Goal: Task Accomplishment & Management: Use online tool/utility

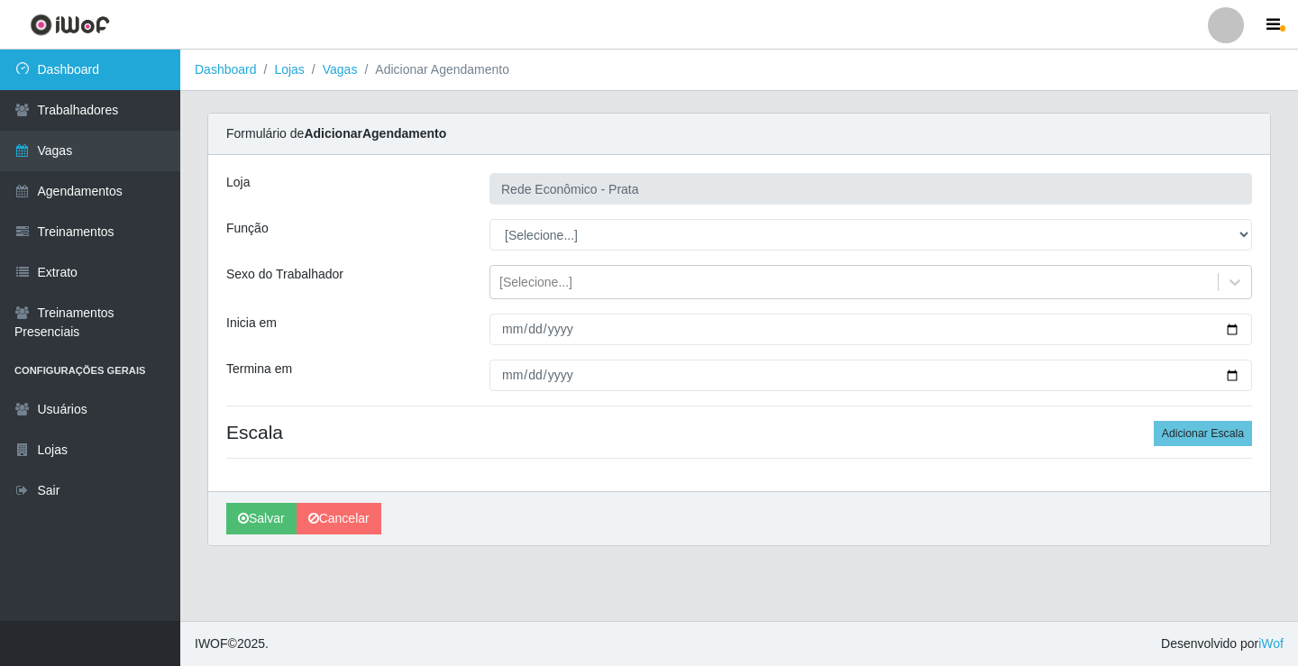
click at [102, 69] on link "Dashboard" at bounding box center [90, 70] width 180 height 41
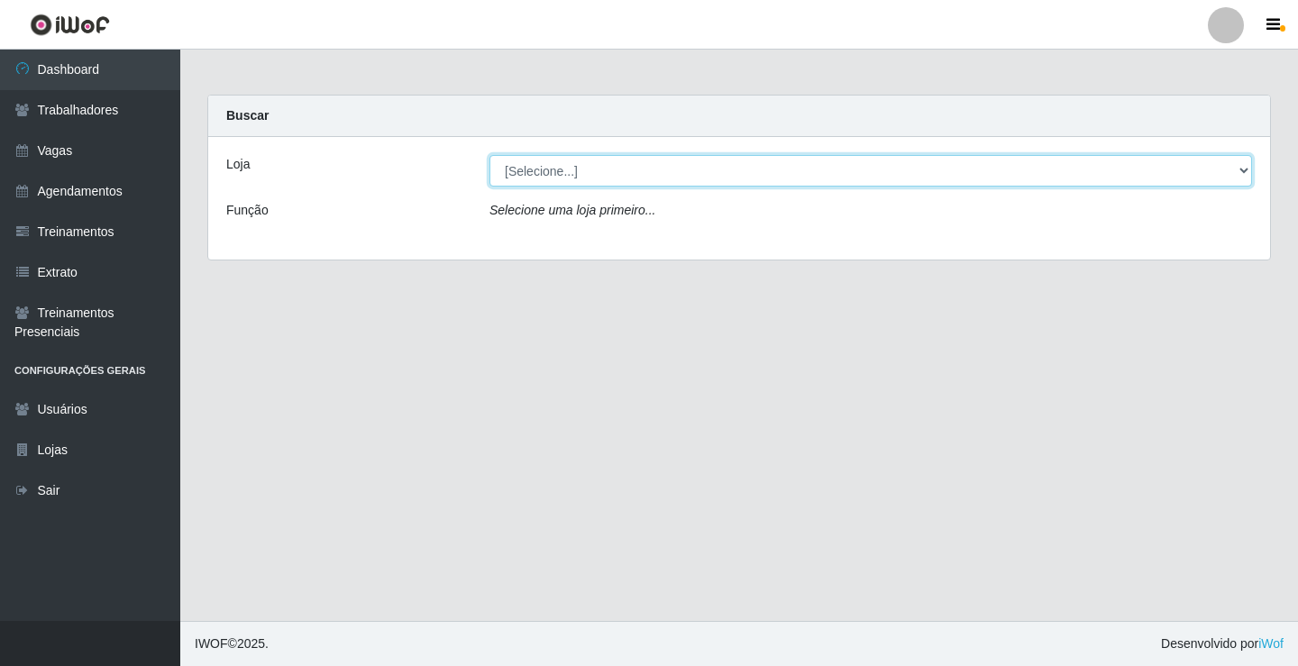
click at [1236, 168] on select "[Selecione...] Rede Econômico - Prata" at bounding box center [870, 171] width 762 height 32
select select "192"
click at [489, 155] on select "[Selecione...] Rede Econômico - Prata" at bounding box center [870, 171] width 762 height 32
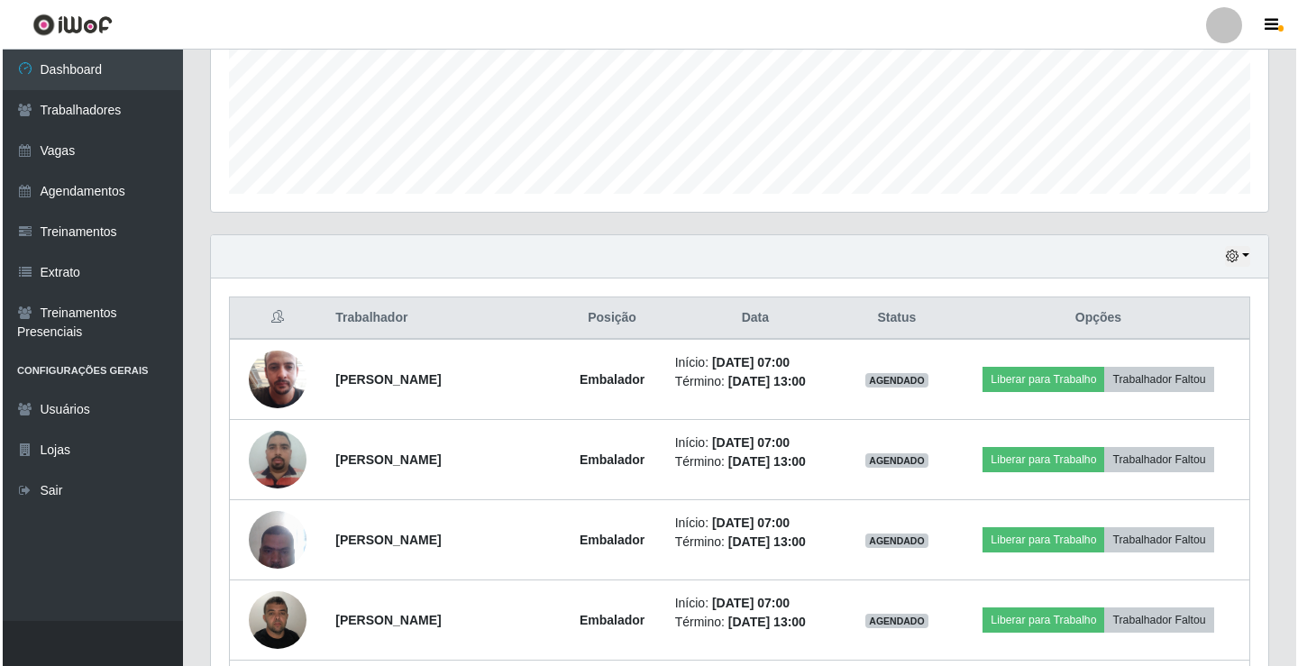
scroll to position [541, 0]
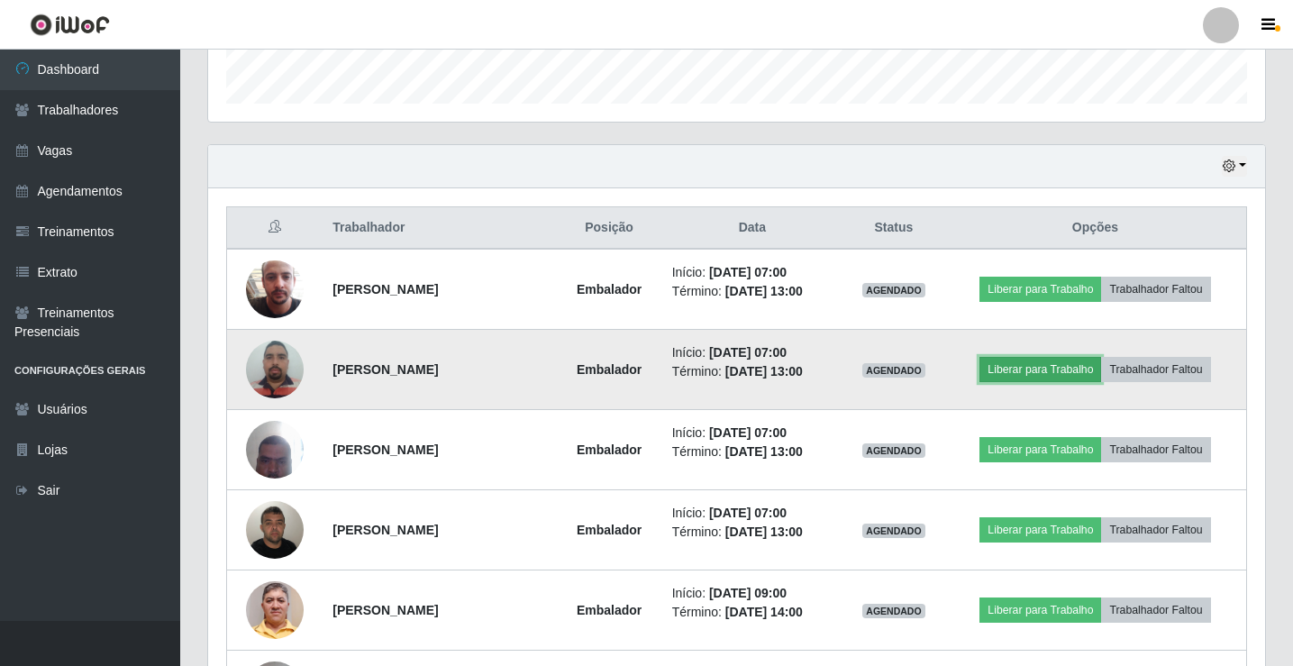
click at [1035, 366] on button "Liberar para Trabalho" at bounding box center [1041, 369] width 122 height 25
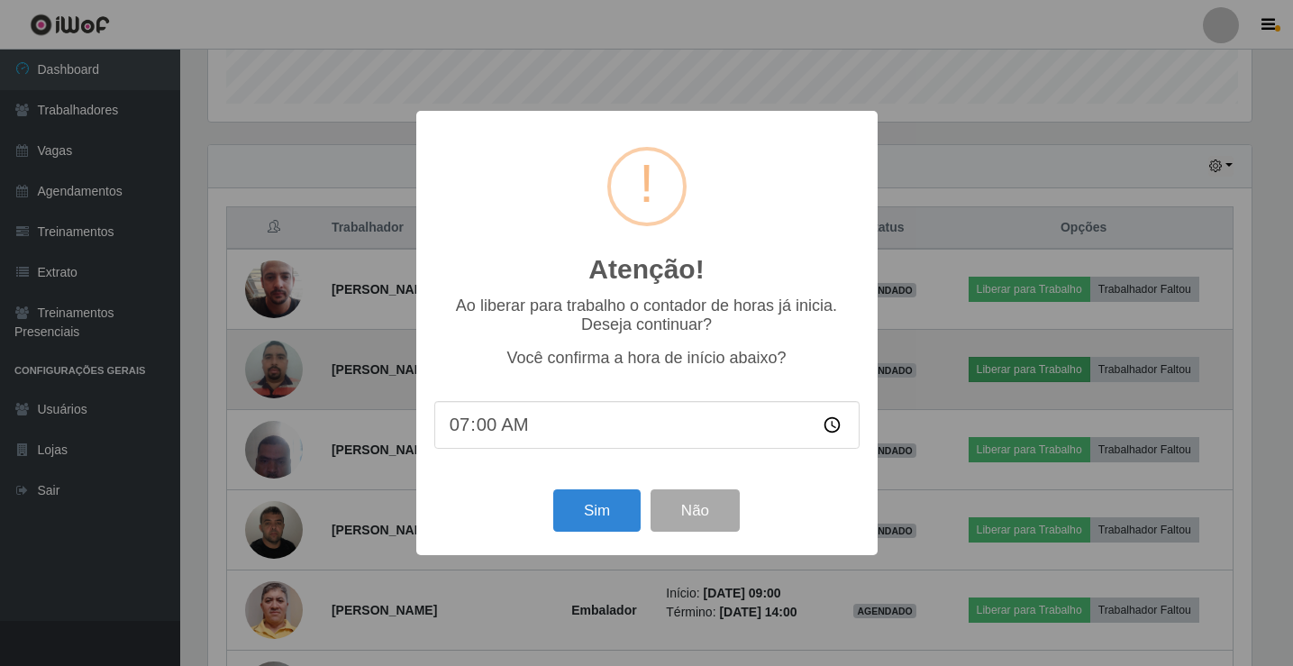
scroll to position [374, 1048]
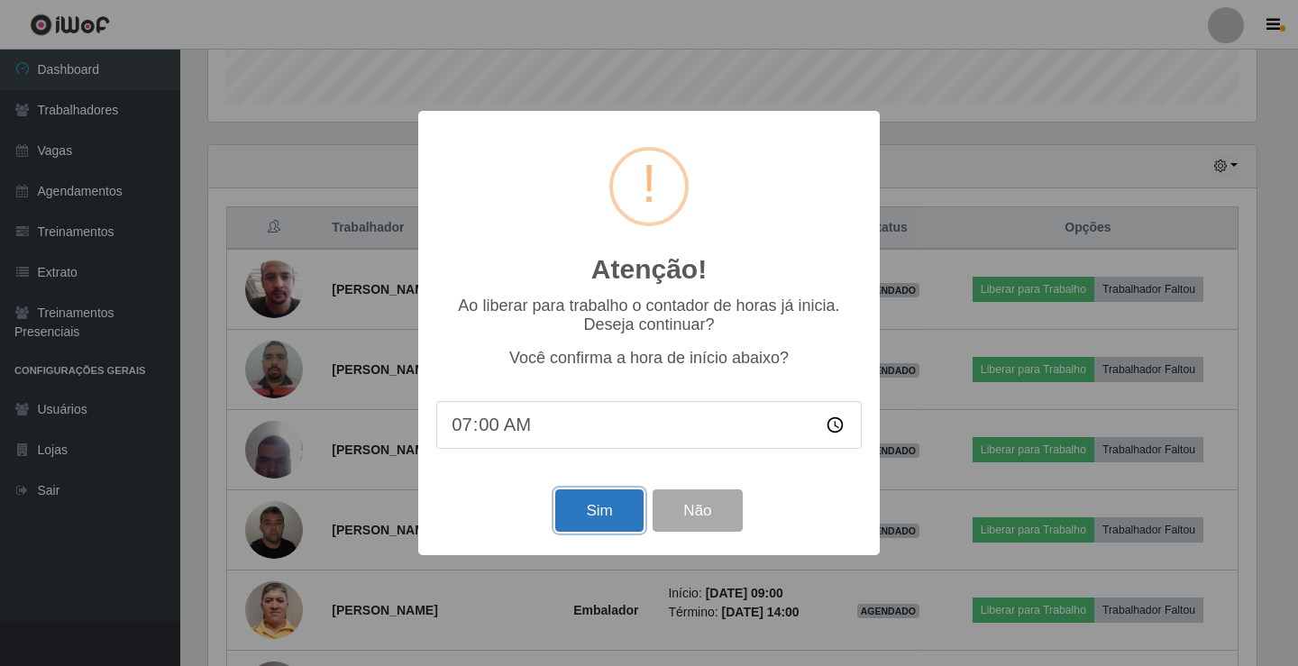
click at [582, 518] on button "Sim" at bounding box center [598, 510] width 87 height 42
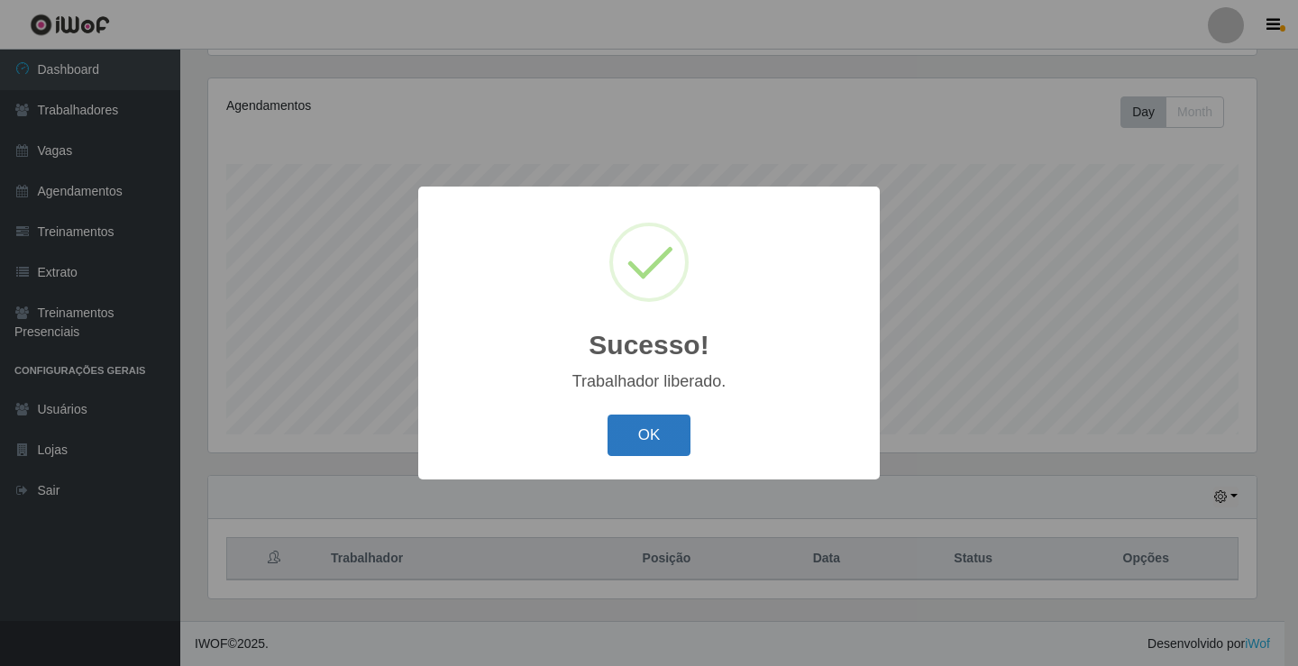
click at [645, 447] on button "OK" at bounding box center [649, 436] width 84 height 42
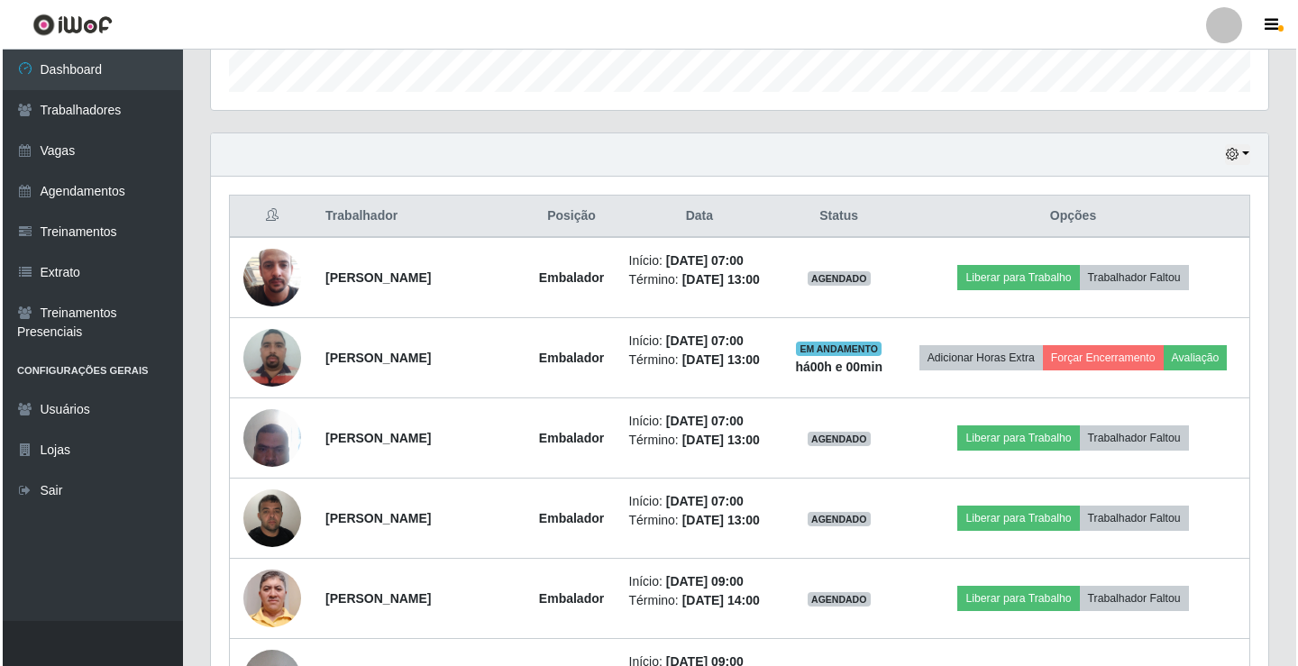
scroll to position [570, 0]
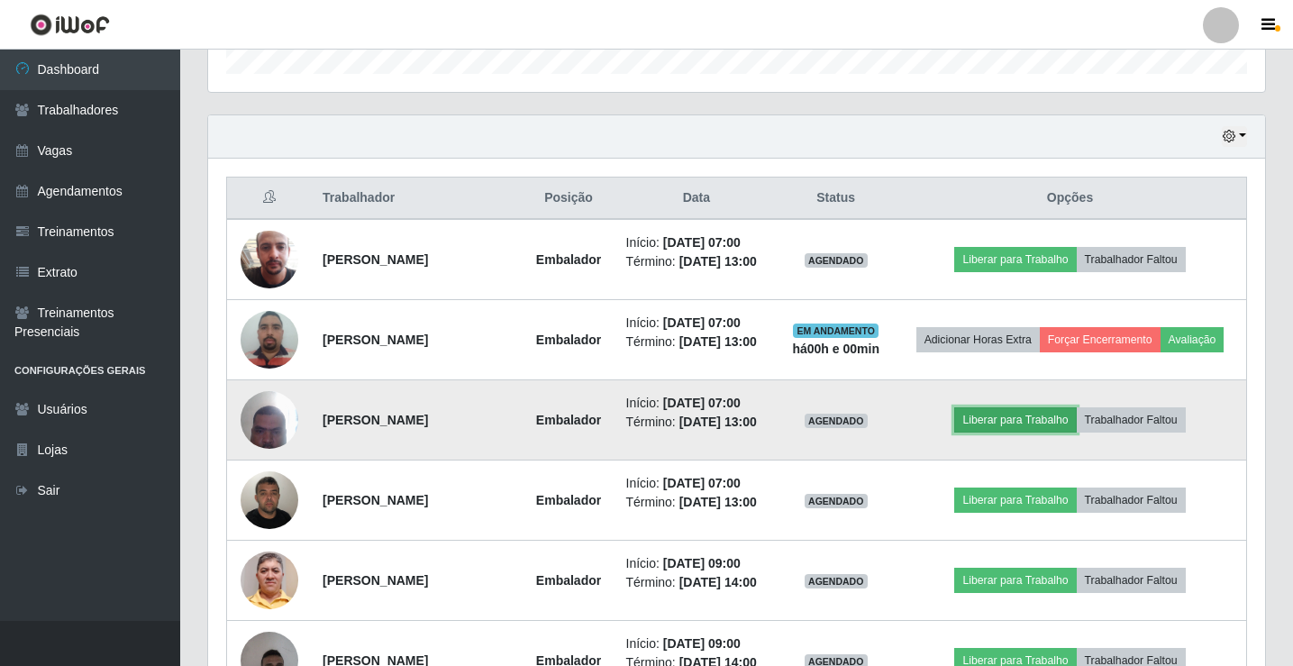
click at [1011, 433] on button "Liberar para Trabalho" at bounding box center [1015, 419] width 122 height 25
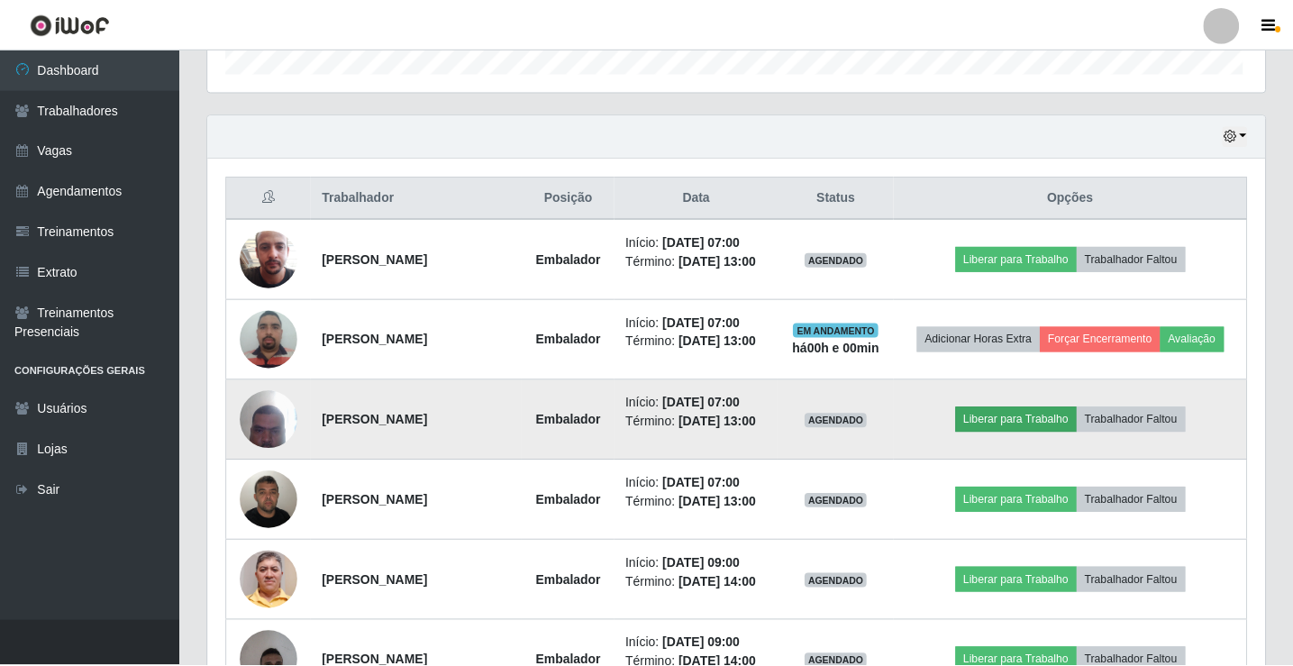
scroll to position [374, 1048]
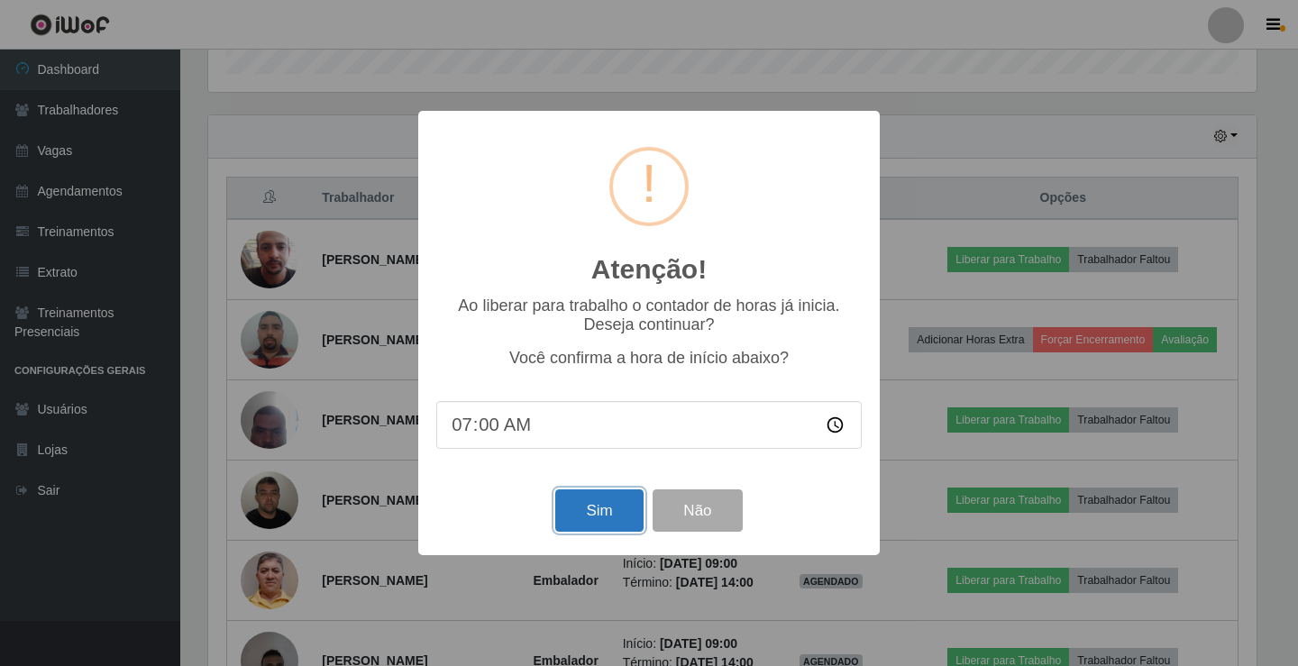
click at [617, 515] on button "Sim" at bounding box center [598, 510] width 87 height 42
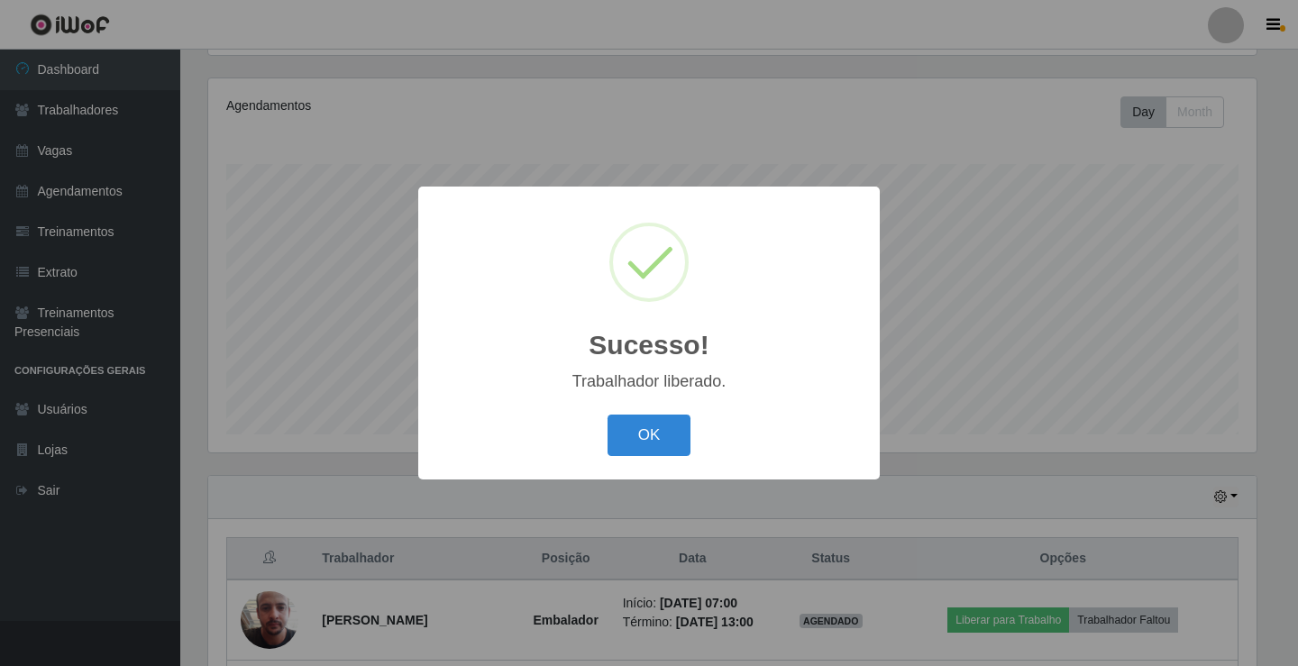
click at [673, 459] on div "OK Cancel" at bounding box center [648, 434] width 425 height 51
click at [673, 448] on button "OK" at bounding box center [649, 436] width 84 height 42
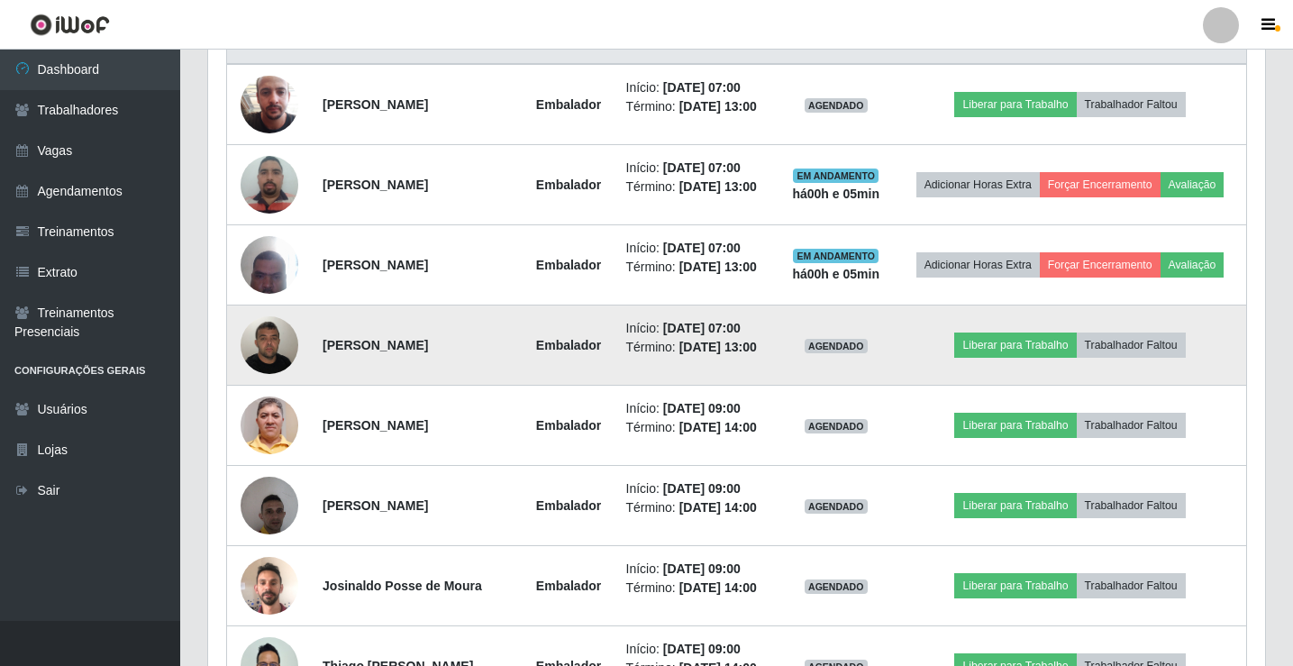
scroll to position [466, 0]
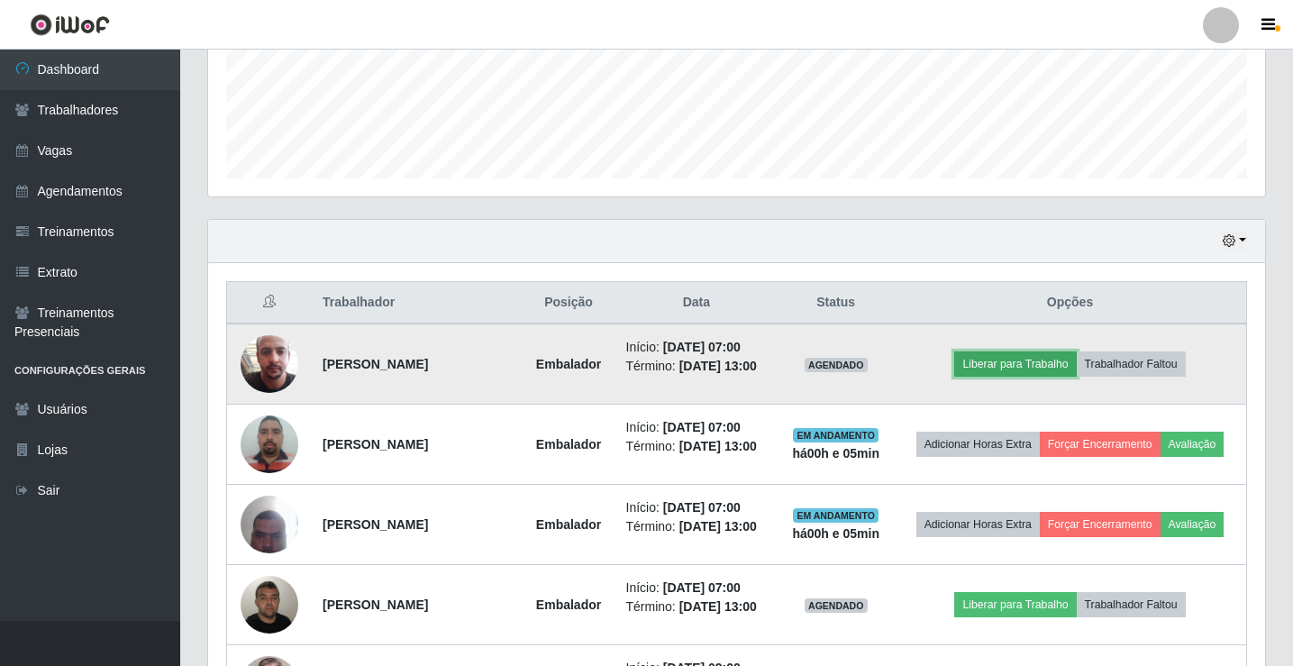
click at [1046, 367] on button "Liberar para Trabalho" at bounding box center [1015, 363] width 122 height 25
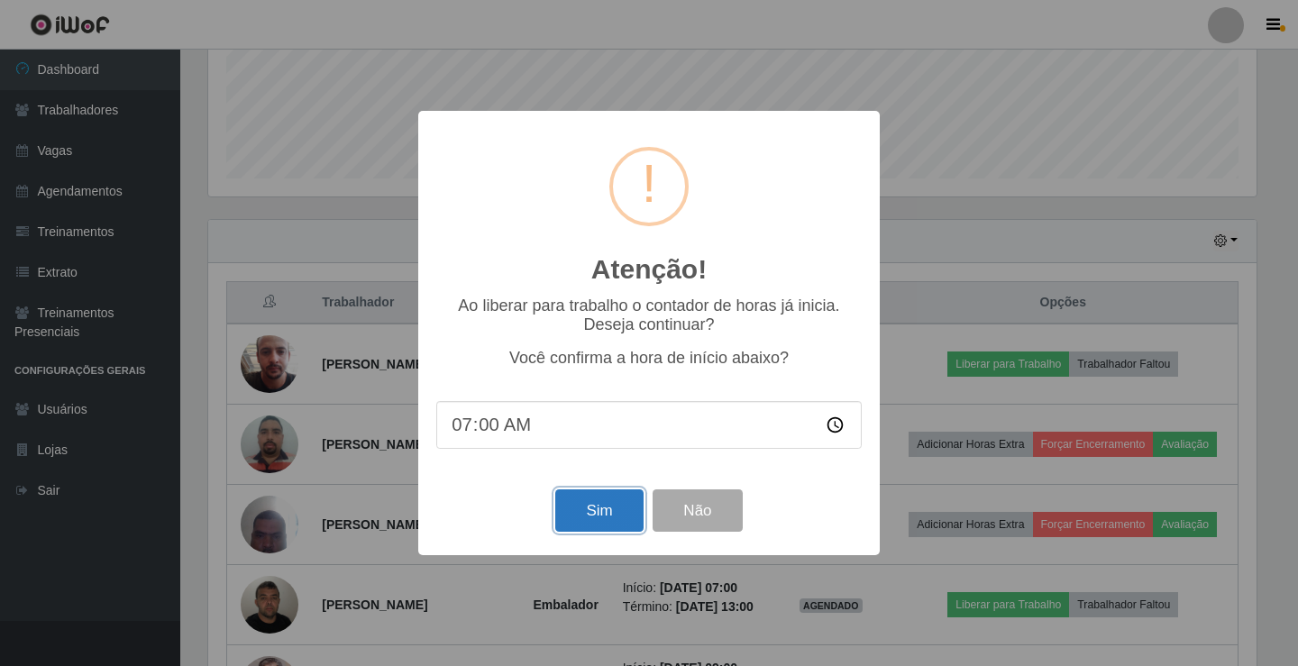
click at [615, 495] on button "Sim" at bounding box center [598, 510] width 87 height 42
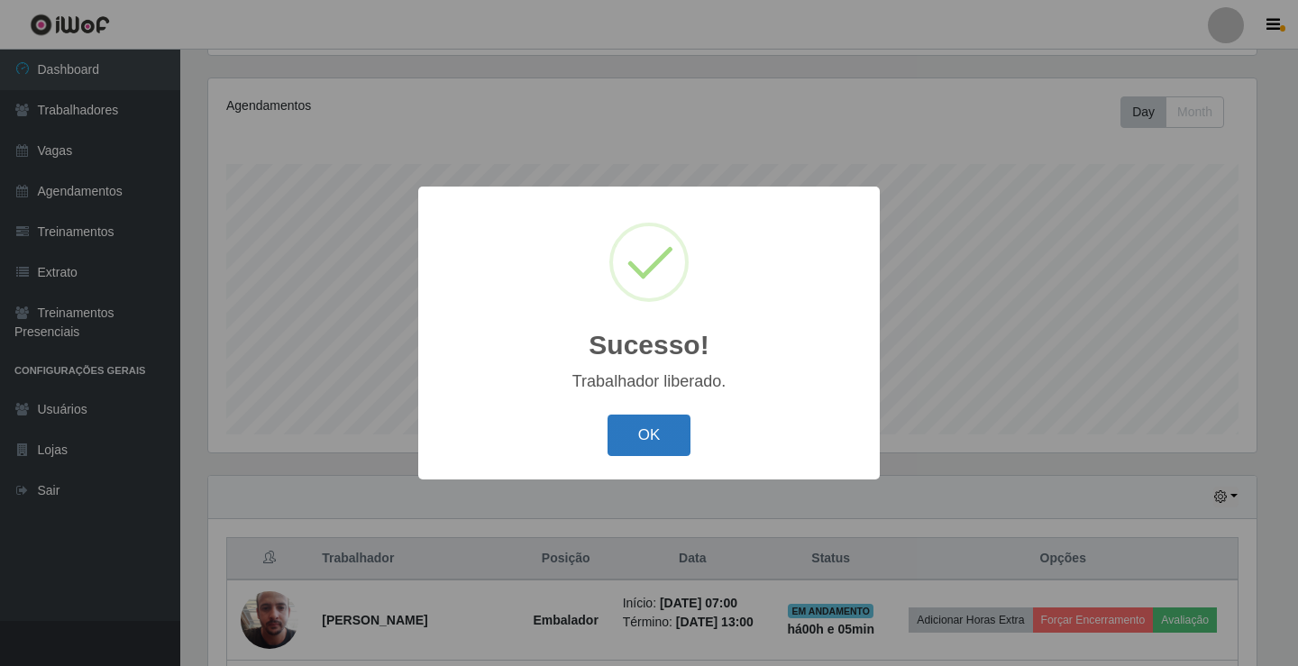
click at [633, 440] on button "OK" at bounding box center [649, 436] width 84 height 42
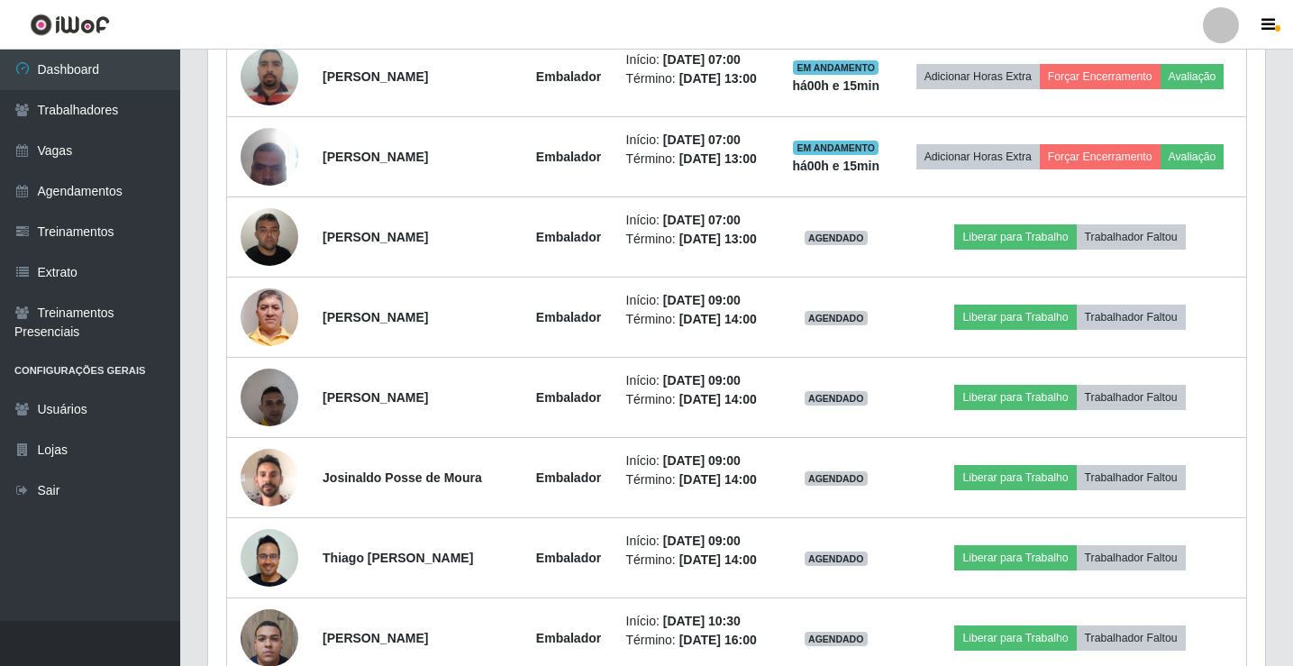
scroll to position [841, 0]
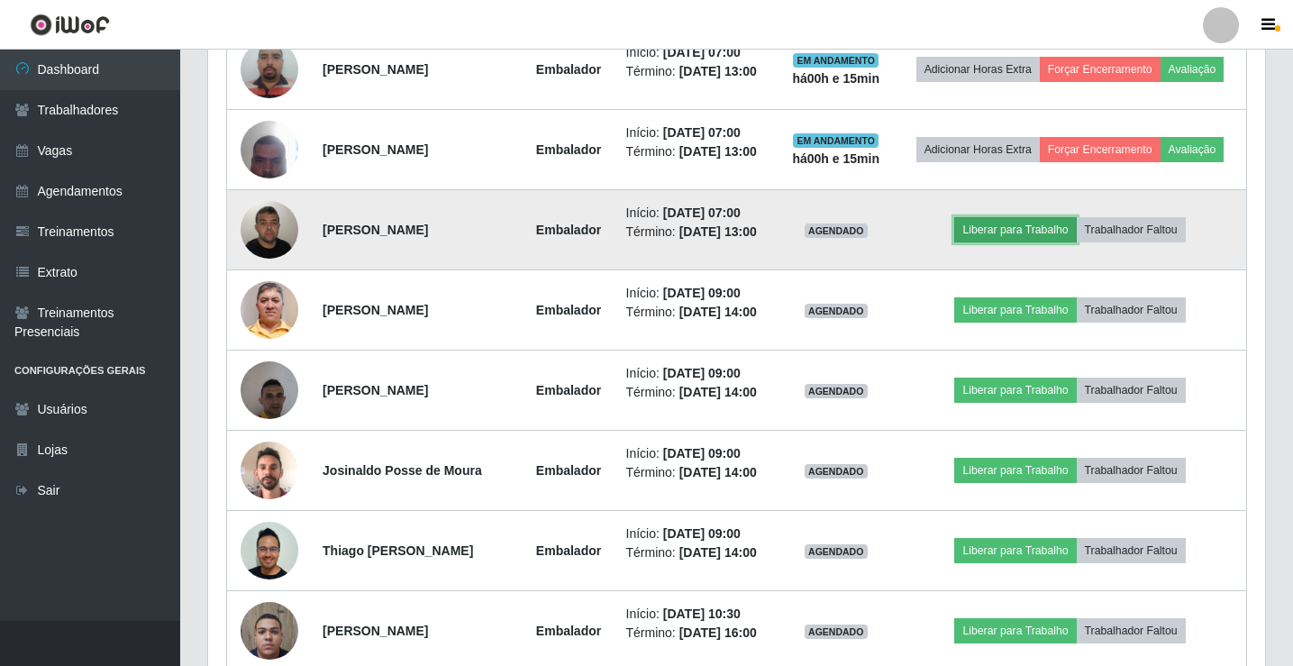
click at [995, 242] on button "Liberar para Trabalho" at bounding box center [1015, 229] width 122 height 25
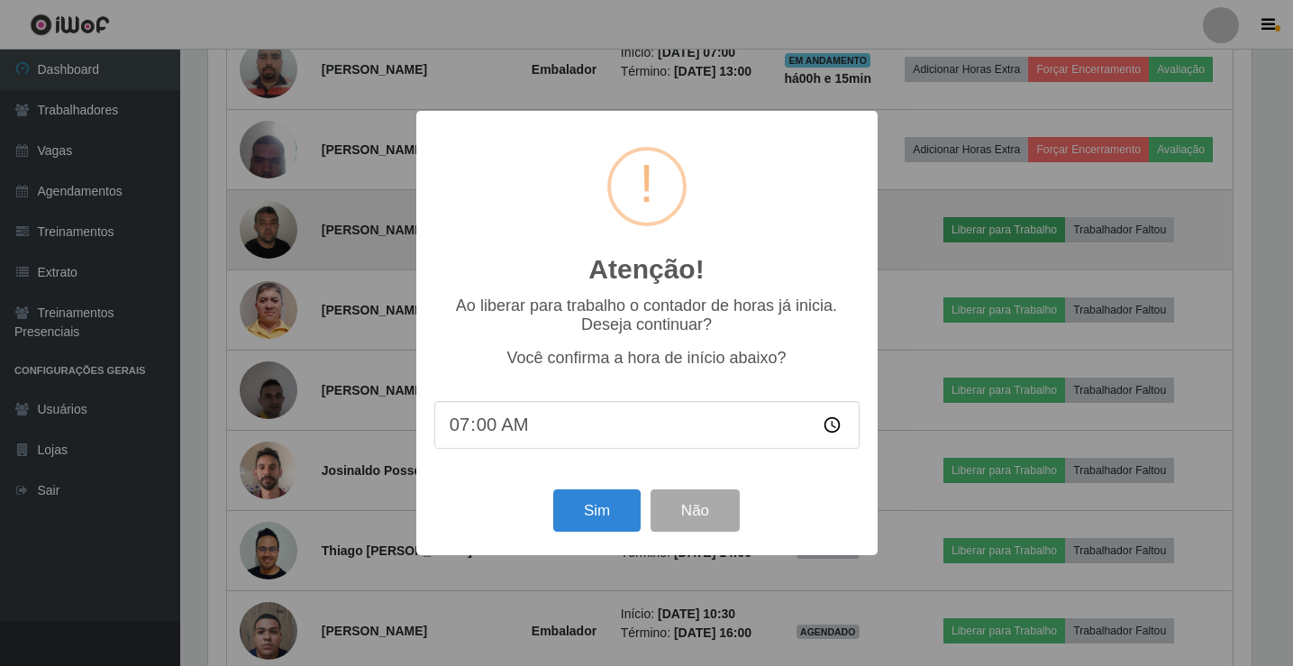
scroll to position [374, 1048]
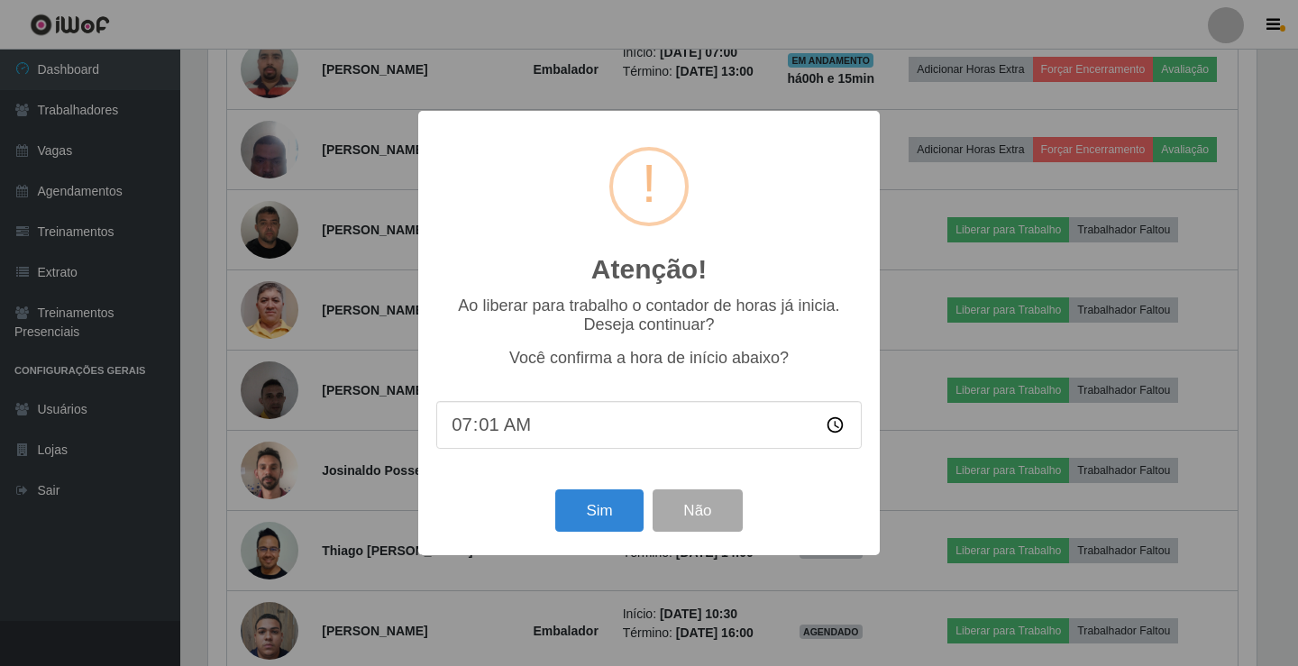
type input "07:15"
click at [601, 514] on button "Sim" at bounding box center [598, 510] width 87 height 42
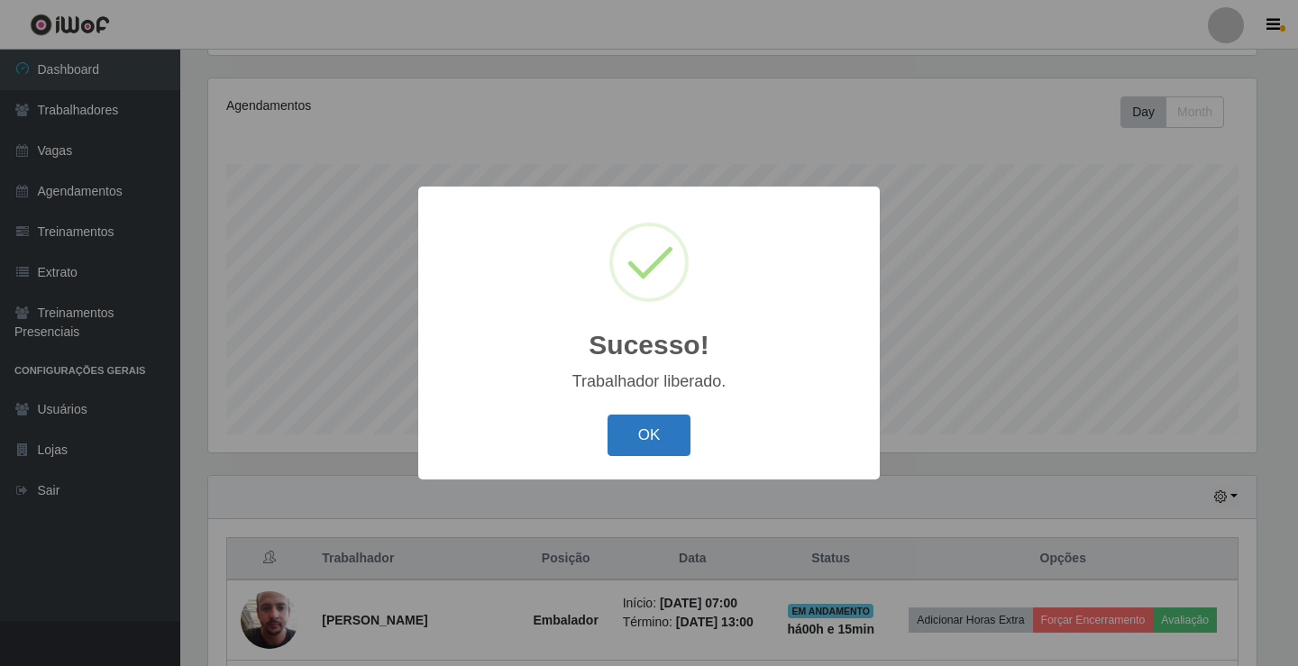
click at [634, 447] on button "OK" at bounding box center [649, 436] width 84 height 42
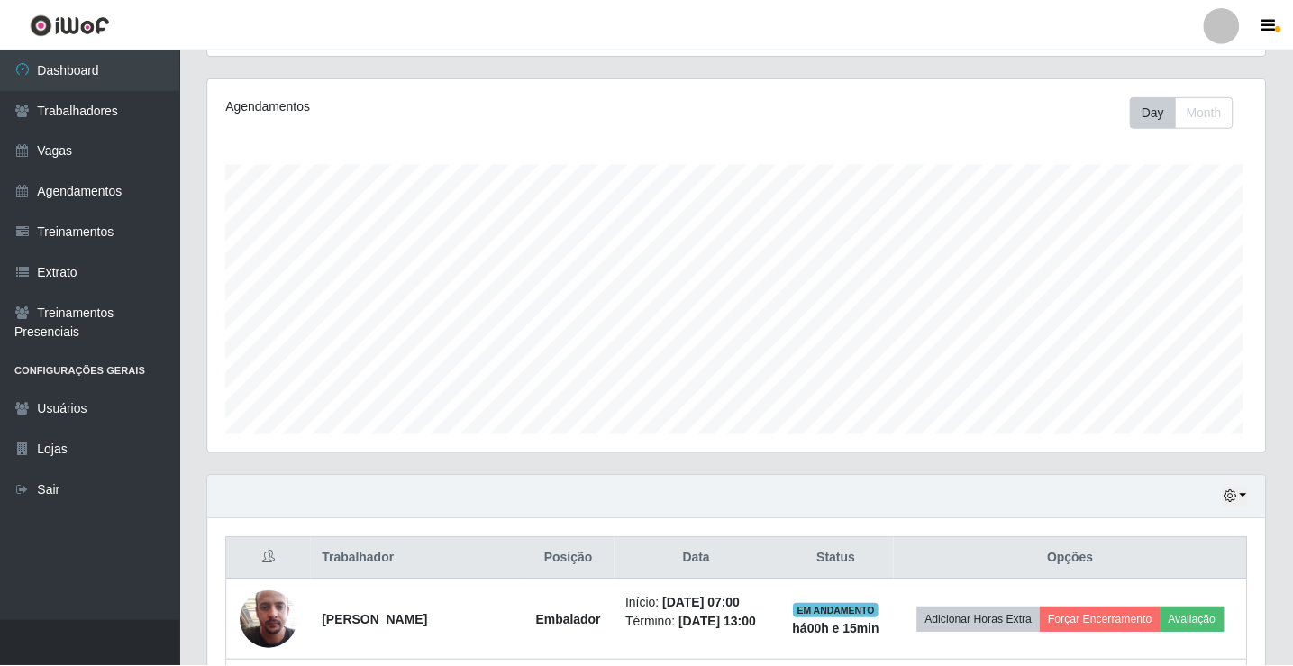
scroll to position [374, 1057]
